Goal: Task Accomplishment & Management: Manage account settings

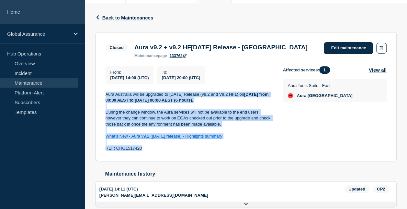
click at [44, 16] on link "Home" at bounding box center [42, 12] width 85 height 24
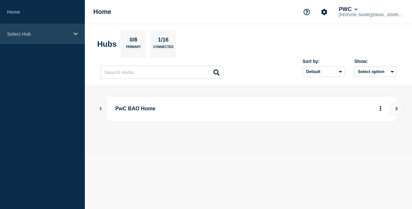
click at [38, 40] on div "Select Hub" at bounding box center [42, 34] width 85 height 20
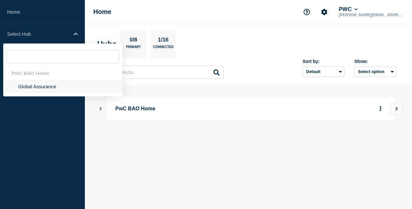
click at [44, 86] on li "Global Assurance" at bounding box center [62, 86] width 119 height 13
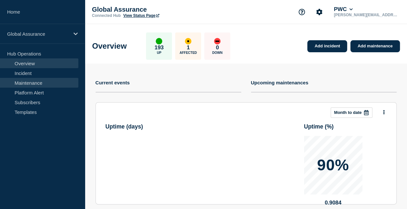
click at [44, 86] on link "Maintenance" at bounding box center [39, 83] width 78 height 10
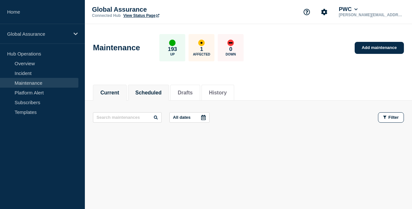
click at [168, 89] on li "Scheduled" at bounding box center [148, 93] width 41 height 16
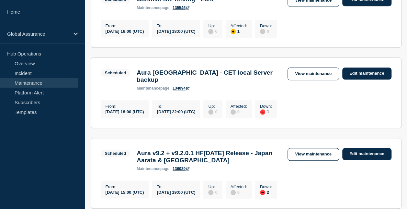
scroll to position [259, 0]
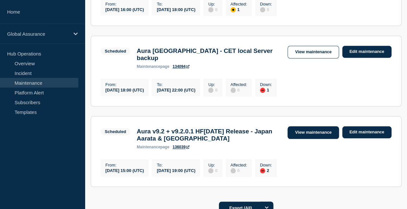
click at [330, 126] on link "View maintenance" at bounding box center [313, 132] width 51 height 13
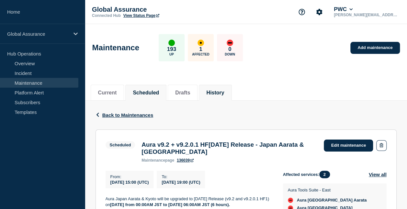
click at [224, 92] on button "History" at bounding box center [215, 93] width 18 height 6
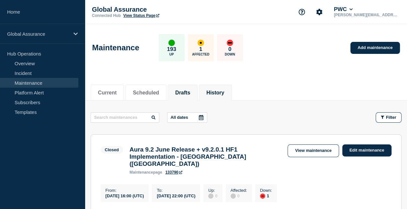
click at [198, 94] on li "Drafts" at bounding box center [183, 93] width 30 height 16
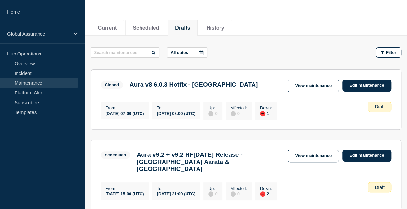
scroll to position [32, 0]
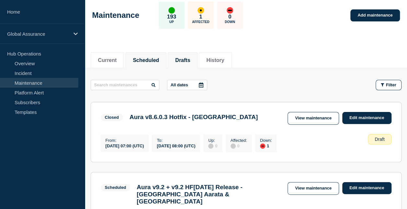
click at [148, 60] on button "Scheduled" at bounding box center [146, 60] width 26 height 6
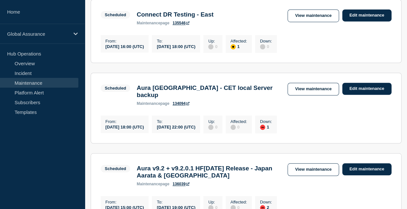
scroll to position [259, 0]
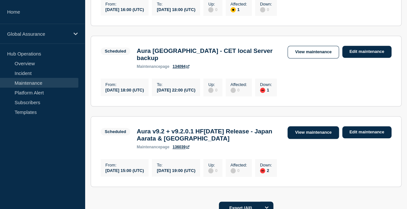
click at [301, 126] on link "View maintenance" at bounding box center [313, 132] width 51 height 13
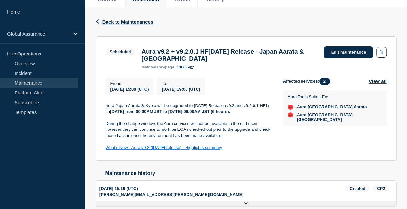
scroll to position [34, 0]
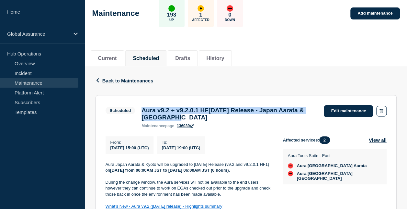
drag, startPoint x: 198, startPoint y: 121, endPoint x: 142, endPoint y: 108, distance: 57.0
click at [142, 108] on h3 "Aura v9.2 + v9.2.0.1 HF[DATE] Release - Japan Aarata & [GEOGRAPHIC_DATA]" at bounding box center [230, 114] width 176 height 14
copy h3 "Aura v9.2 + v9.2.0.1 HF[DATE] Release - Japan Aarata & [GEOGRAPHIC_DATA]"
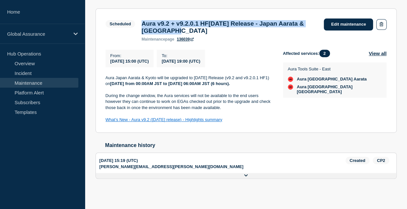
scroll to position [132, 0]
click at [353, 18] on link "Edit maintenance" at bounding box center [348, 24] width 49 height 12
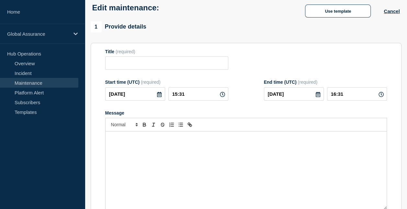
type input "Aura v9.2 + v9.2.0.1 HF[DATE] Release - Japan Aarata & [GEOGRAPHIC_DATA]"
type input "[DATE]"
type input "15:00"
type input "[DATE]"
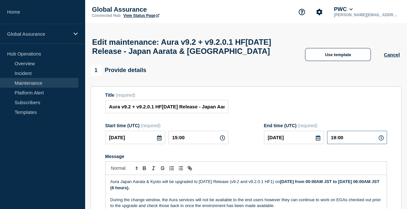
drag, startPoint x: 336, startPoint y: 140, endPoint x: 331, endPoint y: 140, distance: 4.5
click at [331, 140] on input "19:00" at bounding box center [357, 137] width 60 height 13
type input "21:00"
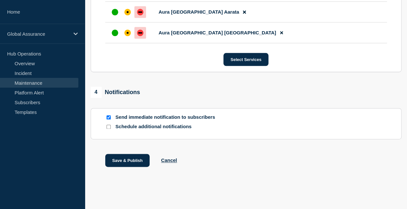
scroll to position [389, 0]
click at [133, 164] on button "Save & Publish" at bounding box center [127, 160] width 45 height 13
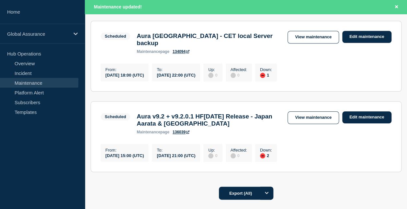
scroll to position [334, 0]
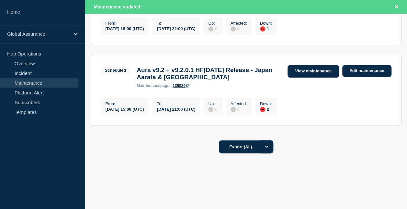
click at [324, 68] on link "View maintenance" at bounding box center [313, 71] width 51 height 13
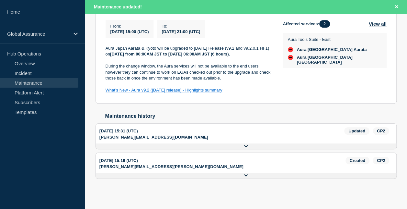
scroll to position [13, 0]
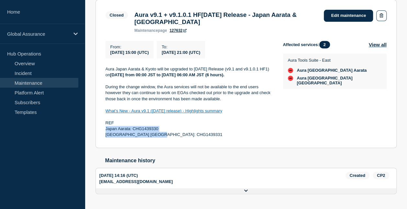
click at [51, 81] on link "Maintenance" at bounding box center [39, 83] width 78 height 10
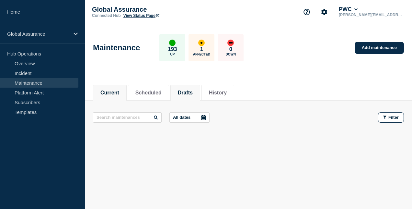
click at [188, 91] on button "Drafts" at bounding box center [185, 93] width 15 height 6
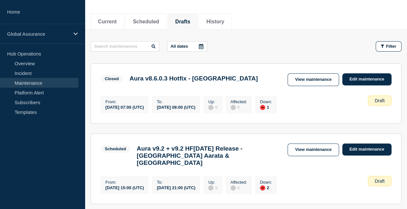
scroll to position [130, 0]
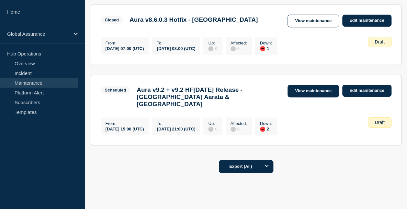
click at [291, 91] on link "View maintenance" at bounding box center [313, 91] width 51 height 13
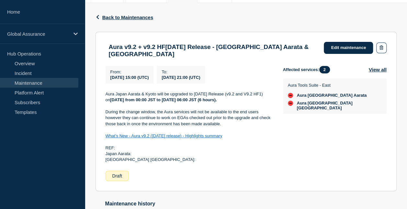
scroll to position [97, 0]
